Goal: Task Accomplishment & Management: Use online tool/utility

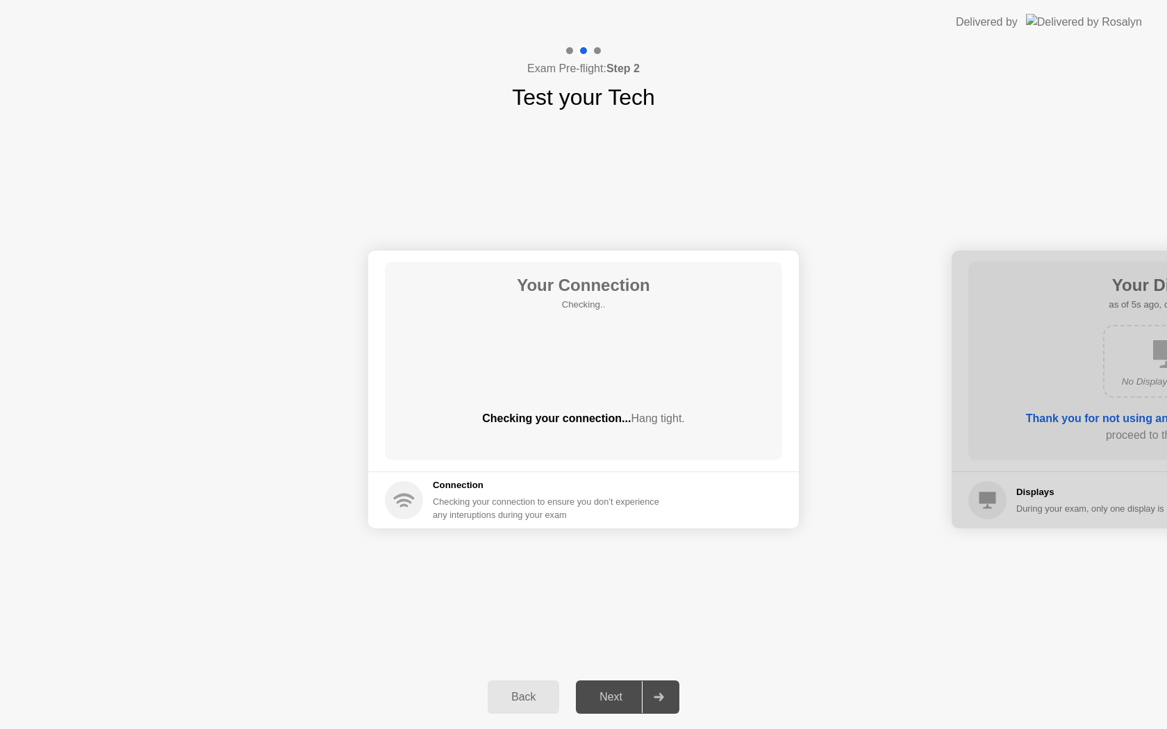
click at [619, 702] on div "Next" at bounding box center [611, 697] width 62 height 13
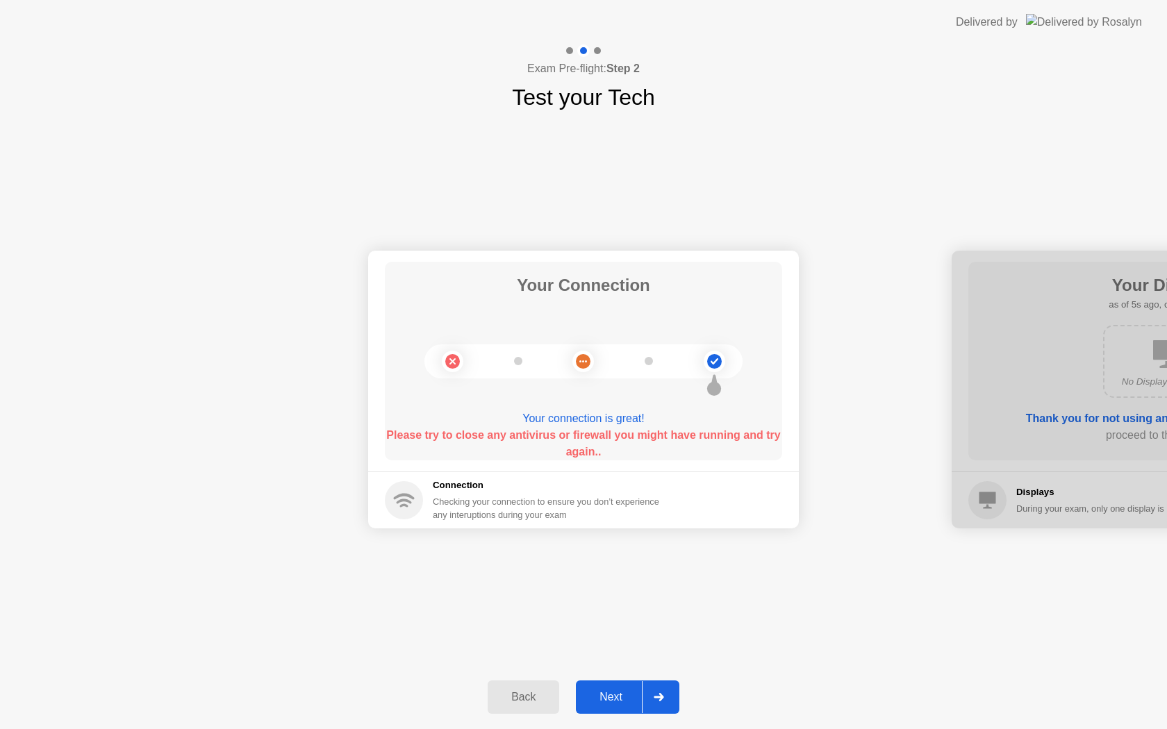
click at [622, 703] on div "Next" at bounding box center [611, 697] width 62 height 13
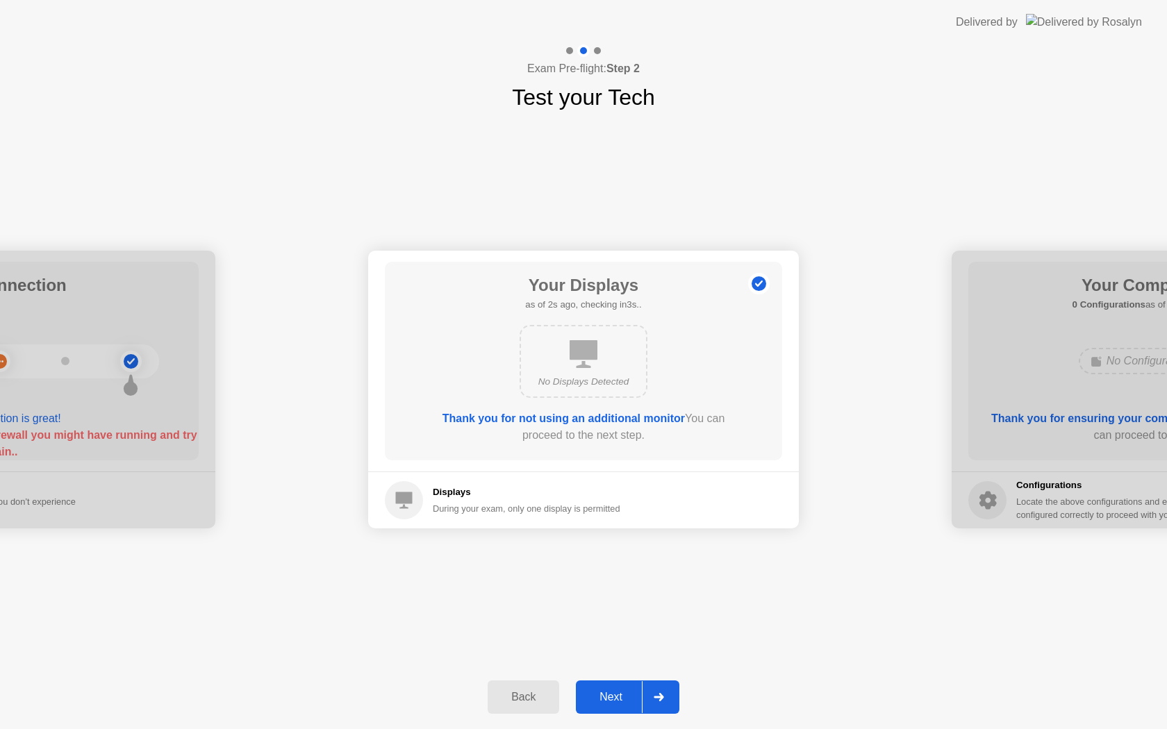
click at [622, 703] on div "Next" at bounding box center [611, 697] width 62 height 13
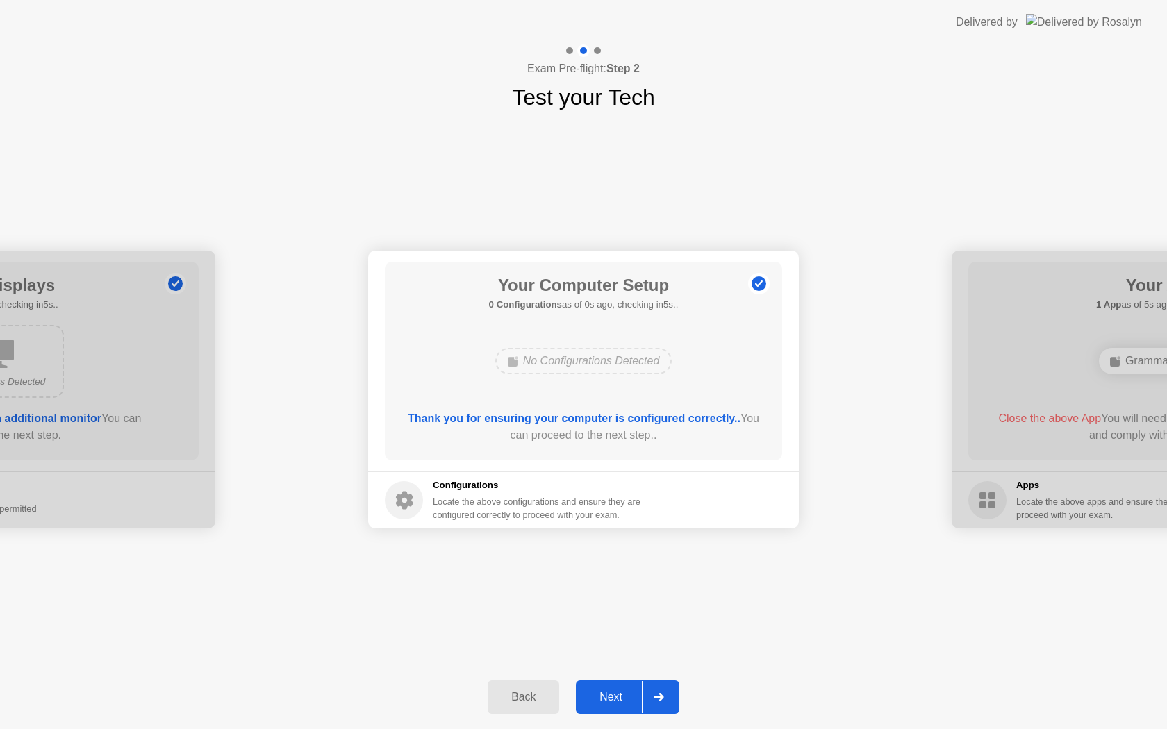
click at [622, 703] on div "Next" at bounding box center [611, 697] width 62 height 13
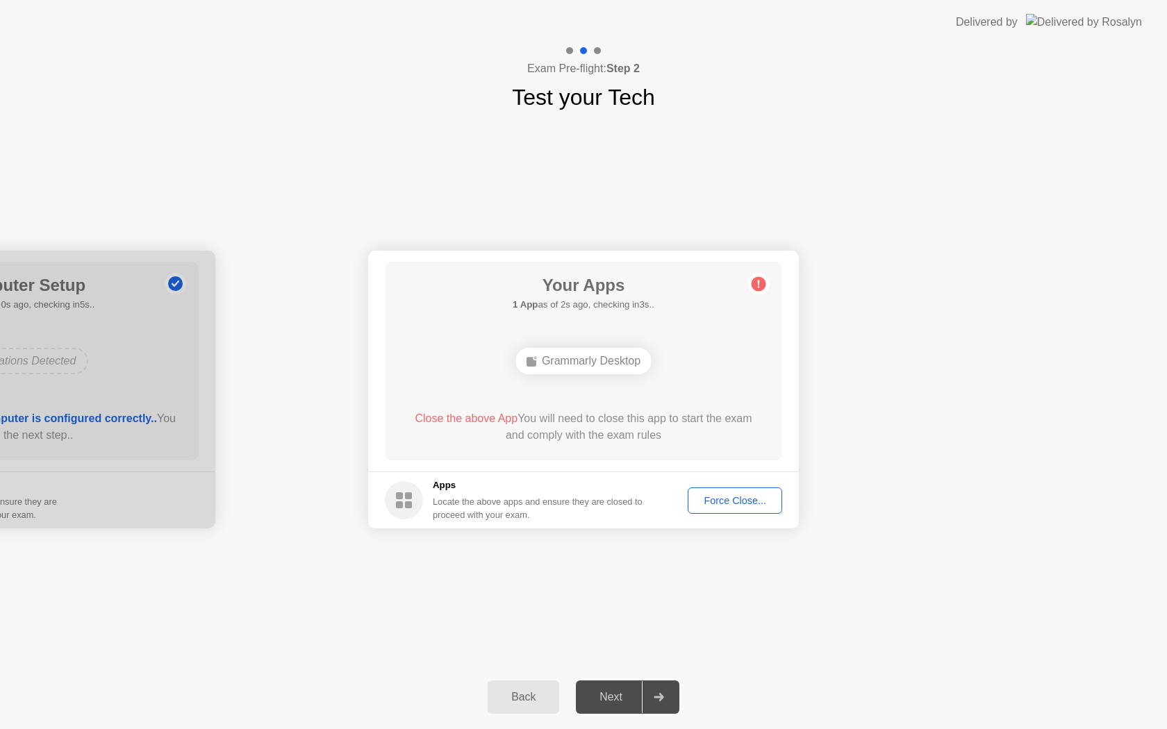
click at [734, 504] on div "Force Close..." at bounding box center [734, 500] width 85 height 11
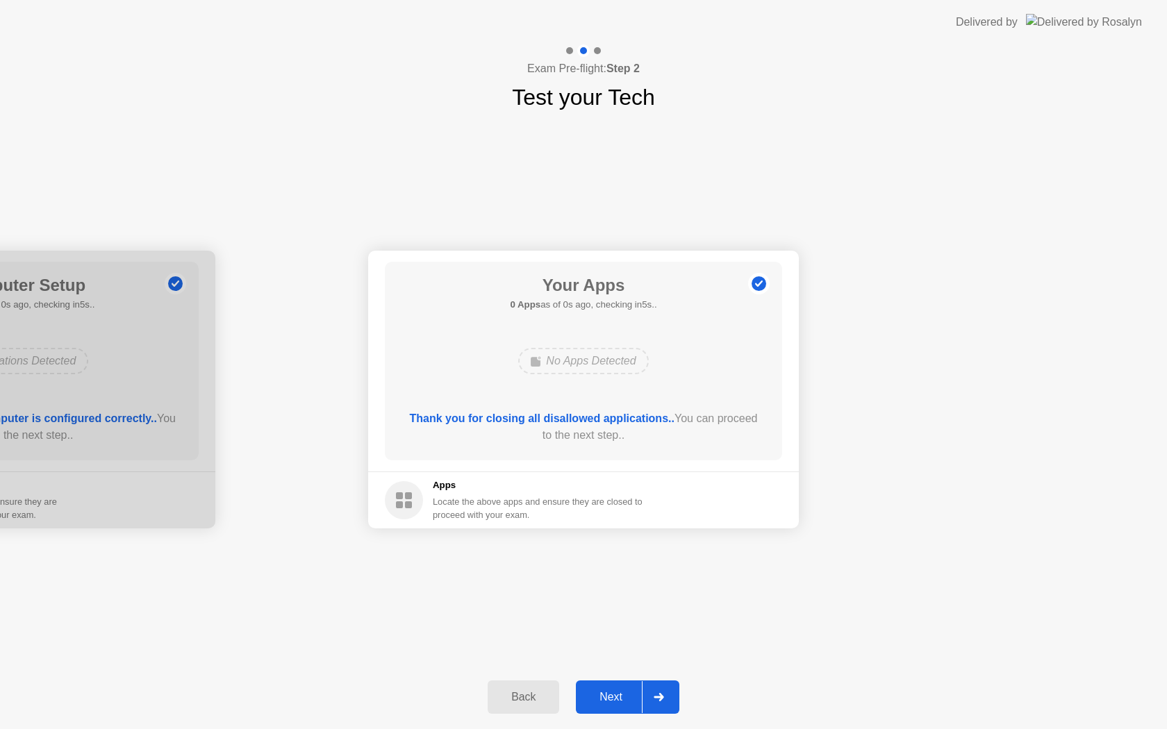
click at [627, 708] on button "Next" at bounding box center [627, 697] width 103 height 33
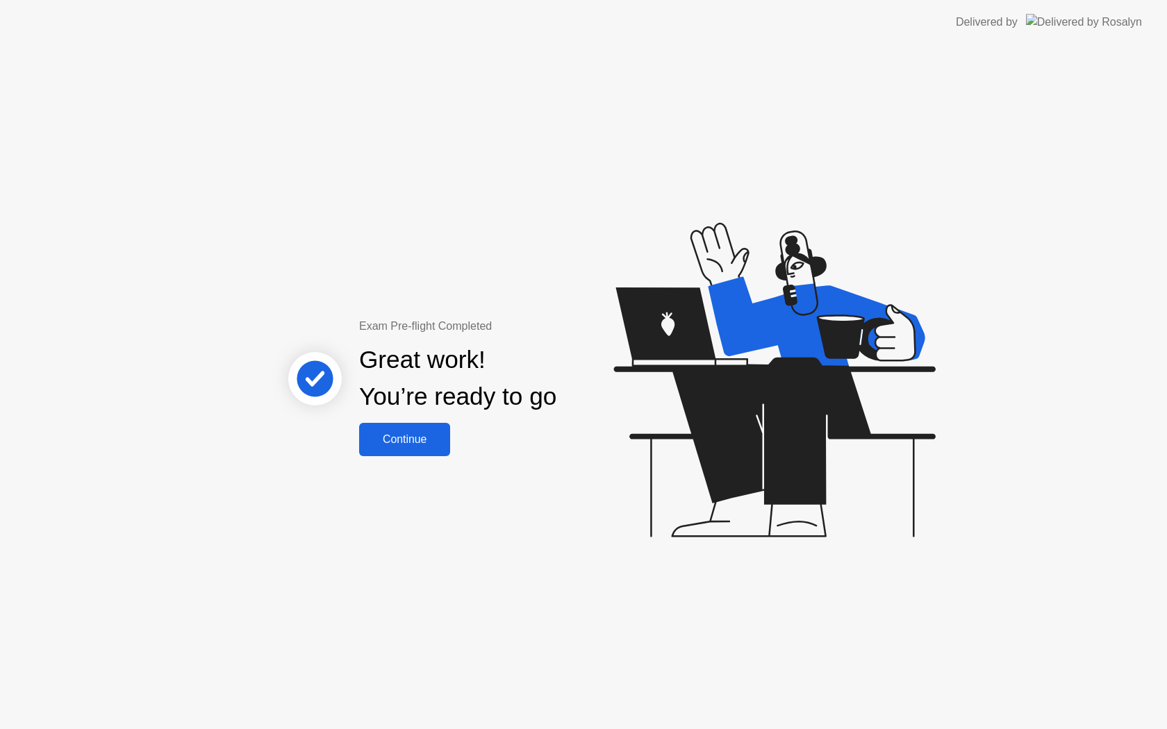
click at [401, 440] on div "Continue" at bounding box center [404, 439] width 83 height 13
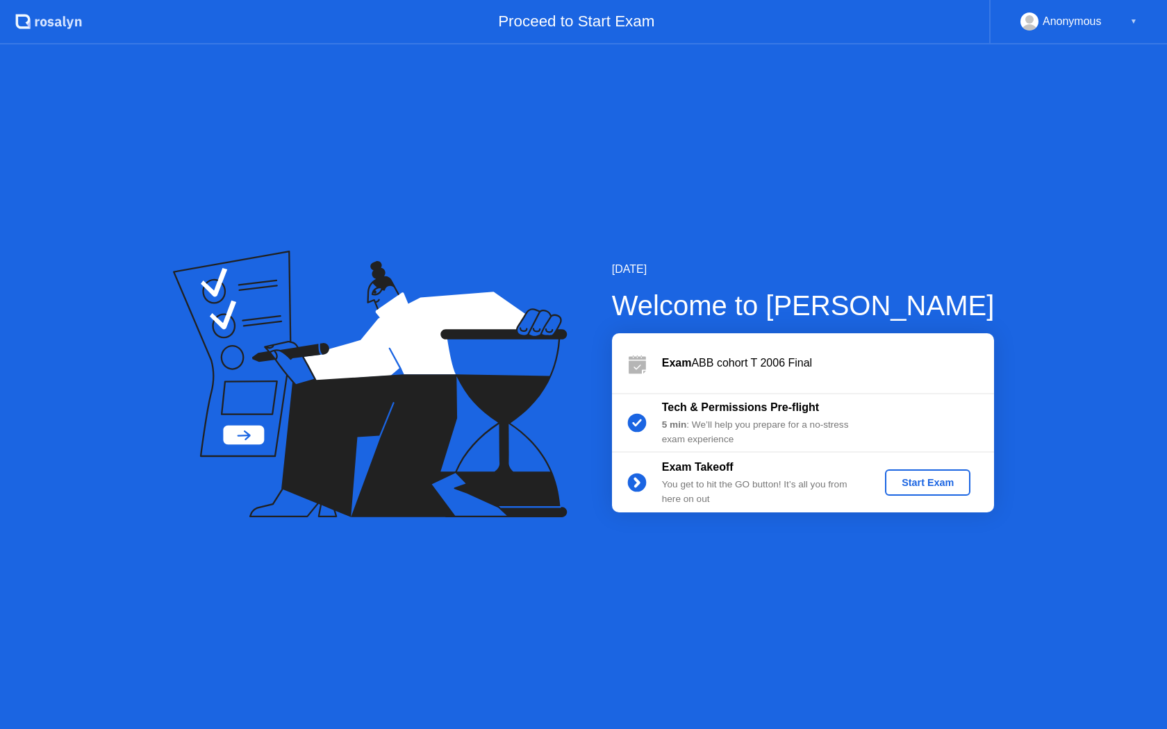
click at [908, 487] on div "Start Exam" at bounding box center [927, 482] width 74 height 11
